Goal: Task Accomplishment & Management: Manage account settings

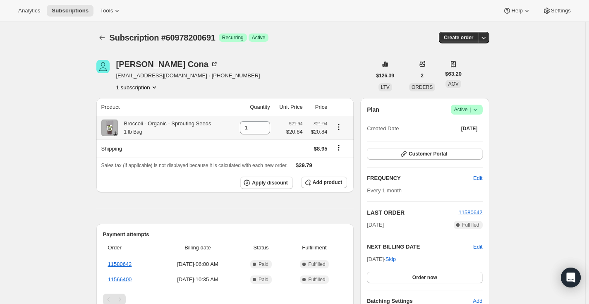
click at [341, 128] on icon "Product actions" at bounding box center [339, 127] width 8 height 8
click at [350, 79] on div "[PERSON_NAME] [EMAIL_ADDRESS][DOMAIN_NAME] · [PHONE_NUMBER] 1 subscription" at bounding box center [233, 75] width 275 height 31
click at [481, 34] on icon "button" at bounding box center [484, 38] width 8 height 8
click at [331, 36] on div "Subscription #60978200691 Success Recurring Success Active" at bounding box center [230, 38] width 240 height 12
click at [340, 126] on icon "Product actions" at bounding box center [339, 127] width 8 height 8
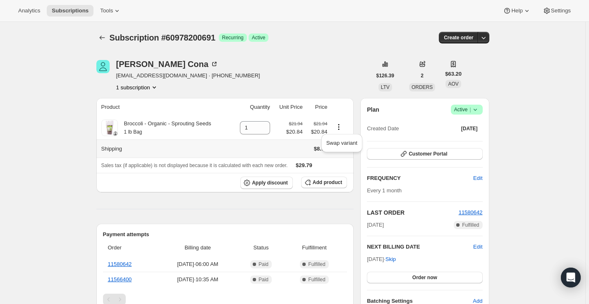
click at [218, 152] on th "Shipping" at bounding box center [164, 148] width 136 height 18
click at [340, 147] on icon "Shipping actions" at bounding box center [339, 148] width 8 height 8
click at [197, 180] on div "Apply discount Add product" at bounding box center [225, 183] width 248 height 12
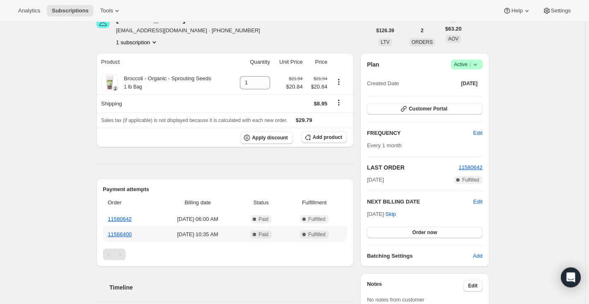
scroll to position [42, 0]
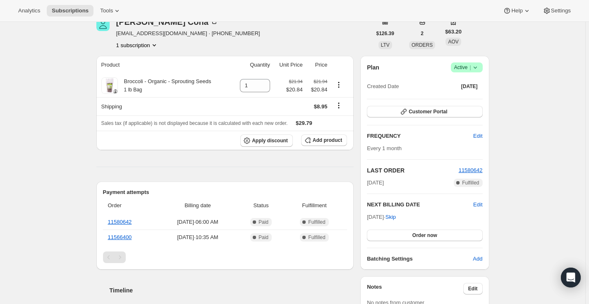
click at [158, 46] on icon "Product actions" at bounding box center [154, 45] width 8 height 8
click at [171, 99] on th "Shipping" at bounding box center [164, 106] width 136 height 18
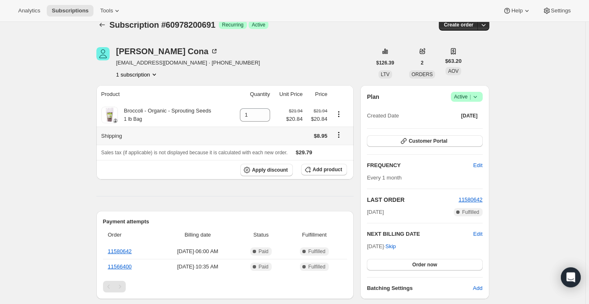
scroll to position [0, 0]
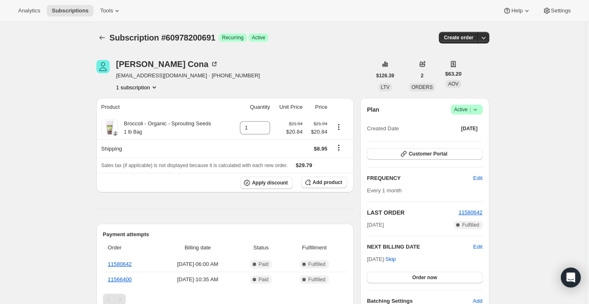
click at [477, 108] on icon at bounding box center [475, 110] width 8 height 8
click at [465, 140] on span "Cancel subscription" at bounding box center [469, 140] width 47 height 6
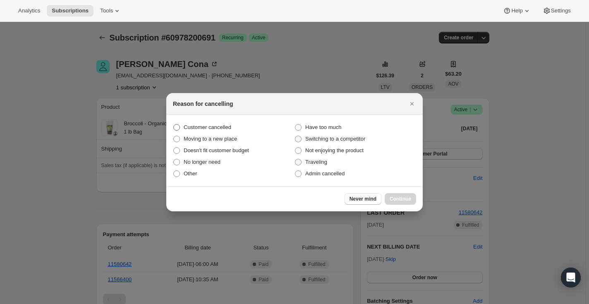
click at [181, 126] on label "Customer cancelled" at bounding box center [234, 128] width 122 height 12
click at [174, 125] on input "Customer cancelled" at bounding box center [173, 124] width 0 height 0
radio input "true"
click at [412, 197] on button "Continue" at bounding box center [400, 199] width 31 height 12
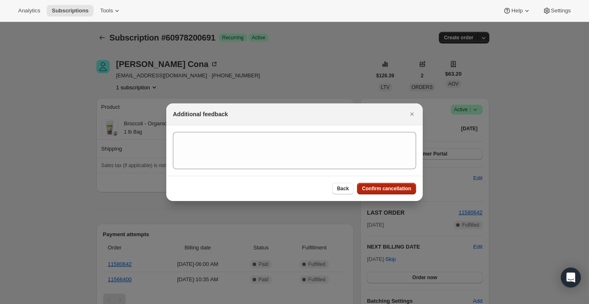
click at [403, 189] on span "Confirm cancellation" at bounding box center [386, 188] width 49 height 7
